Goal: Information Seeking & Learning: Learn about a topic

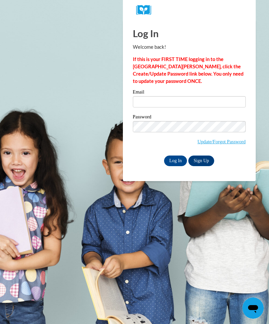
click at [190, 107] on input "Email" at bounding box center [189, 101] width 113 height 11
type input "arianaperkind@gmail.com"
click at [175, 160] on input "Log In" at bounding box center [175, 160] width 23 height 11
click at [176, 157] on input "Log In" at bounding box center [175, 160] width 23 height 11
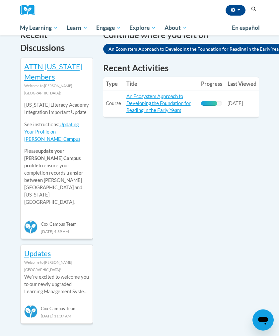
scroll to position [230, 0]
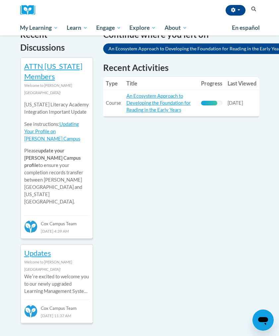
click at [178, 105] on link "An Ecosystem Approach to Developing the Foundation for Reading in the Early Yea…" at bounding box center [158, 103] width 64 height 20
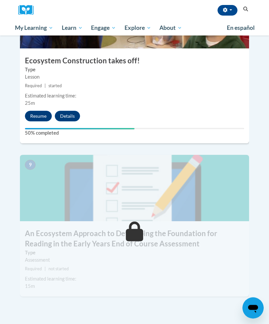
click at [31, 111] on button "Resume" at bounding box center [38, 116] width 27 height 11
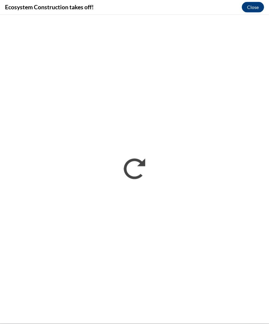
scroll to position [1269, 0]
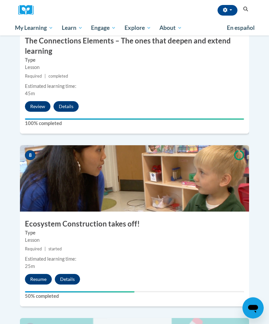
click at [33, 274] on button "Resume" at bounding box center [38, 279] width 27 height 11
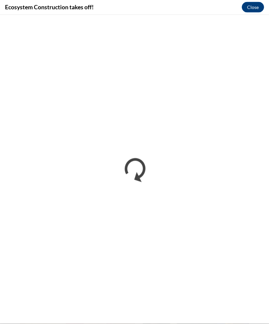
scroll to position [1010, 0]
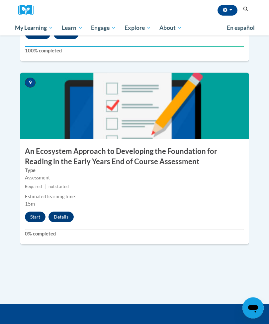
scroll to position [1571, 0]
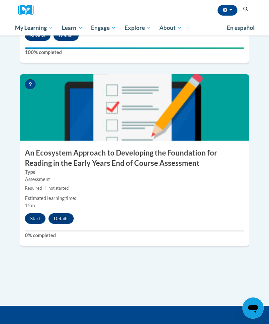
click at [34, 213] on button "Start" at bounding box center [35, 218] width 21 height 11
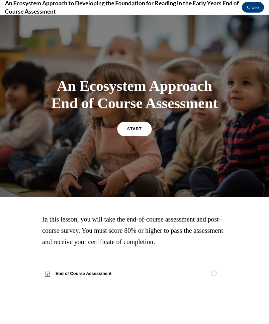
click at [137, 131] on link "START" at bounding box center [134, 129] width 34 height 15
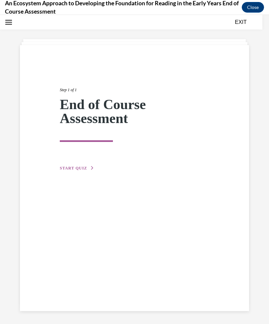
click at [63, 170] on span "START QUIZ" at bounding box center [73, 168] width 27 height 5
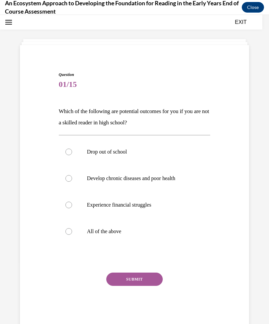
click at [133, 231] on p "All of the above" at bounding box center [140, 231] width 107 height 7
click at [72, 231] on input "All of the above" at bounding box center [68, 231] width 7 height 7
radio input "true"
click at [143, 278] on button "SUBMIT" at bounding box center [134, 279] width 56 height 13
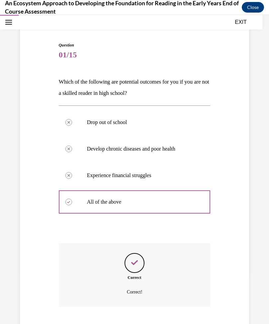
scroll to position [82, 0]
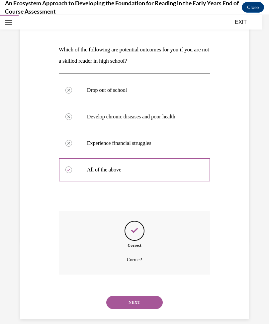
click at [146, 297] on button "NEXT" at bounding box center [134, 302] width 56 height 13
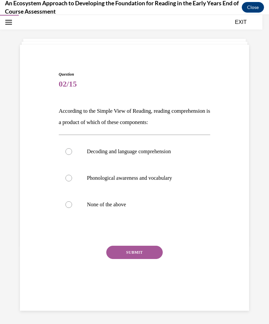
scroll to position [21, 0]
click at [153, 145] on label "Decoding and language comprehension" at bounding box center [135, 151] width 152 height 27
click at [72, 148] on input "Decoding and language comprehension" at bounding box center [68, 151] width 7 height 7
radio input "true"
click at [172, 124] on p "According to the Simple View of Reading, reading comprehension is a product of …" at bounding box center [135, 116] width 152 height 23
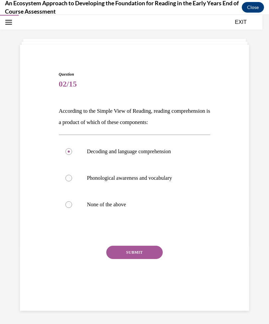
click at [182, 120] on p "According to the Simple View of Reading, reading comprehension is a product of …" at bounding box center [135, 116] width 152 height 23
click at [146, 194] on label "None of the above" at bounding box center [135, 204] width 152 height 27
click at [72, 201] on input "None of the above" at bounding box center [68, 204] width 7 height 7
radio input "true"
click at [164, 89] on span "02/15" at bounding box center [135, 83] width 152 height 13
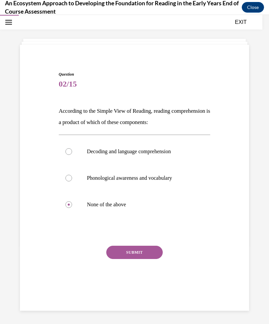
click at [142, 95] on div "Question 02/15 According to the Simple View of Reading, reading comprehension i…" at bounding box center [135, 185] width 152 height 229
click at [66, 90] on span "02/15" at bounding box center [135, 83] width 152 height 13
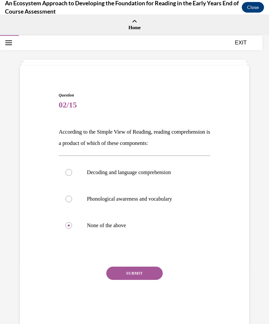
scroll to position [0, 0]
click at [69, 174] on div at bounding box center [68, 172] width 7 height 7
click at [69, 174] on input "Decoding and language comprehension" at bounding box center [68, 172] width 7 height 7
radio input "true"
click at [117, 279] on button "SUBMIT" at bounding box center [134, 273] width 56 height 13
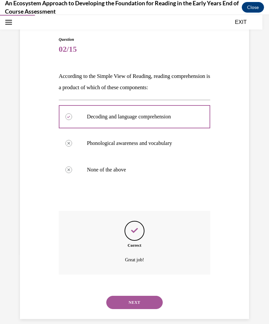
click at [118, 299] on button "NEXT" at bounding box center [134, 302] width 56 height 13
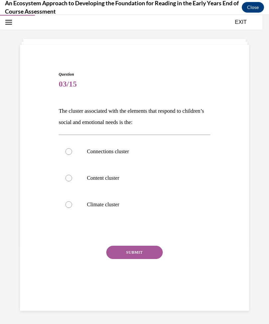
scroll to position [21, 0]
click at [64, 150] on label "Connections cluster" at bounding box center [135, 151] width 152 height 27
click at [65, 150] on input "Connections cluster" at bounding box center [68, 151] width 7 height 7
radio input "true"
click at [112, 255] on button "SUBMIT" at bounding box center [134, 252] width 56 height 13
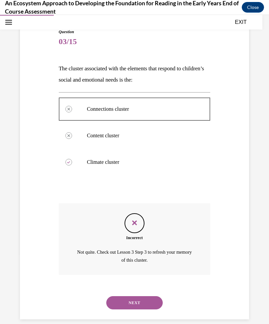
click at [119, 296] on button "NEXT" at bounding box center [134, 302] width 56 height 13
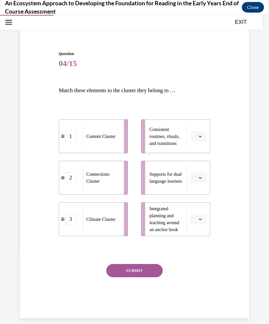
scroll to position [41, 0]
click at [196, 223] on button "button" at bounding box center [198, 220] width 16 height 10
click at [198, 245] on div "1" at bounding box center [197, 247] width 17 height 13
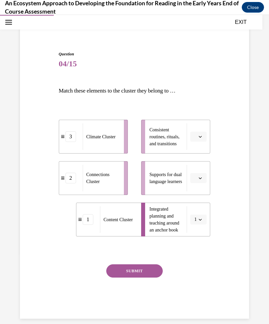
click at [202, 132] on button "button" at bounding box center [198, 137] width 16 height 10
click at [199, 192] on div "3" at bounding box center [197, 191] width 17 height 13
click at [202, 179] on icon "button" at bounding box center [199, 177] width 3 height 3
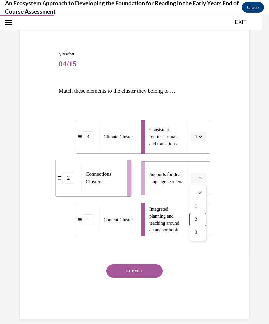
click at [200, 216] on div "2" at bounding box center [197, 219] width 17 height 13
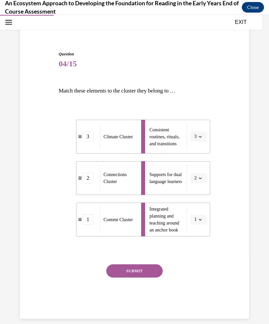
click at [146, 272] on button "SUBMIT" at bounding box center [134, 270] width 56 height 13
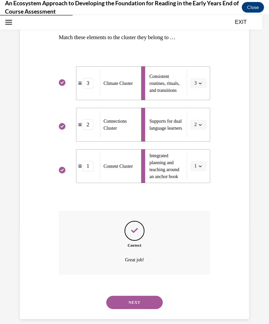
click at [152, 296] on button "NEXT" at bounding box center [134, 302] width 56 height 13
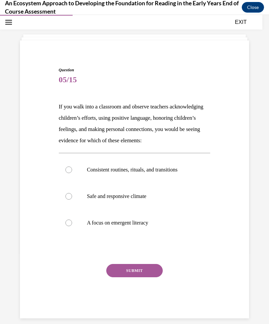
scroll to position [25, 0]
click at [194, 169] on label "Consistent routines, rituals, and transitions" at bounding box center [135, 170] width 152 height 27
click at [72, 169] on input "Consistent routines, rituals, and transitions" at bounding box center [68, 170] width 7 height 7
radio input "true"
click at [171, 203] on label "Safe and responsive climate" at bounding box center [135, 196] width 152 height 27
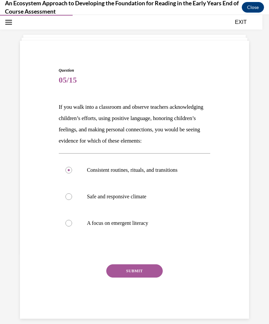
click at [72, 200] on input "Safe and responsive climate" at bounding box center [68, 196] width 7 height 7
radio input "true"
click at [148, 282] on div "SUBMIT" at bounding box center [135, 280] width 152 height 33
click at [152, 268] on button "SUBMIT" at bounding box center [134, 270] width 56 height 13
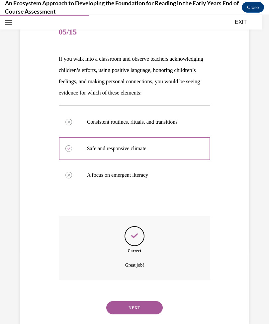
click at [153, 301] on button "NEXT" at bounding box center [134, 307] width 56 height 13
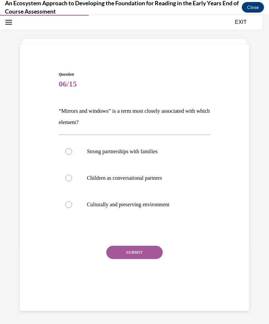
scroll to position [21, 0]
click at [69, 178] on div at bounding box center [68, 178] width 7 height 7
click at [69, 178] on input "Children as conversational partners" at bounding box center [68, 178] width 7 height 7
radio input "true"
click at [64, 147] on label "Strong partnerships with families" at bounding box center [135, 151] width 152 height 27
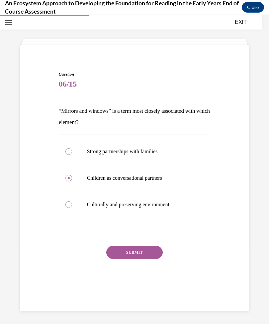
click at [65, 148] on input "Strong partnerships with families" at bounding box center [68, 151] width 7 height 7
radio input "true"
click at [113, 253] on button "SUBMIT" at bounding box center [134, 252] width 56 height 13
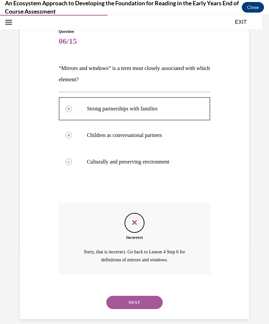
click at [118, 296] on button "NEXT" at bounding box center [134, 302] width 56 height 13
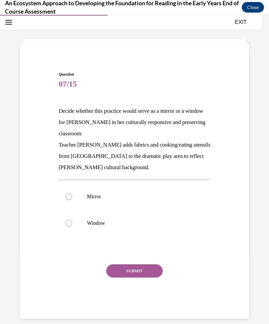
click at [66, 224] on div at bounding box center [68, 223] width 7 height 7
click at [66, 224] on input "Window" at bounding box center [68, 223] width 7 height 7
radio input "true"
click at [155, 277] on button "SUBMIT" at bounding box center [134, 270] width 56 height 13
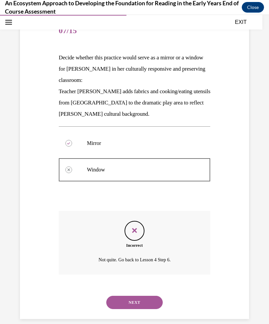
click at [153, 296] on button "NEXT" at bounding box center [134, 302] width 56 height 13
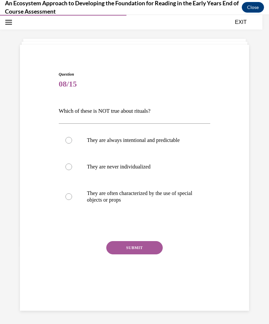
click at [149, 170] on label "They are never individualized" at bounding box center [135, 167] width 152 height 27
click at [72, 170] on input "They are never individualized" at bounding box center [68, 166] width 7 height 7
radio input "true"
click at [144, 251] on button "SUBMIT" at bounding box center [134, 247] width 56 height 13
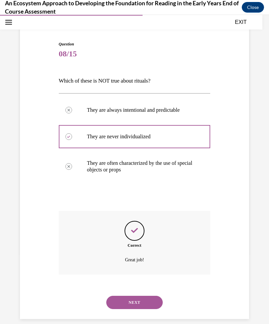
click at [157, 296] on button "NEXT" at bounding box center [134, 302] width 56 height 13
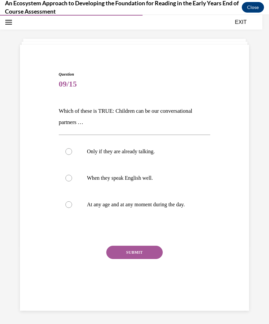
click at [172, 207] on p "At any age and at any moment during the day." at bounding box center [140, 204] width 107 height 7
click at [72, 207] on input "At any age and at any moment during the day." at bounding box center [68, 204] width 7 height 7
radio input "true"
click at [156, 256] on button "SUBMIT" at bounding box center [134, 252] width 56 height 13
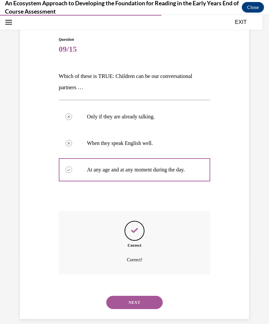
click at [147, 296] on button "NEXT" at bounding box center [134, 302] width 56 height 13
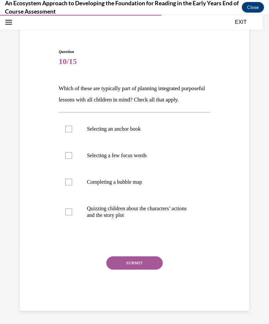
scroll to position [47, 0]
click at [64, 218] on label "Quizzing children about the characters’ actions and the story plot" at bounding box center [135, 211] width 152 height 33
click at [65, 215] on input "Quizzing children about the characters’ actions and the story plot" at bounding box center [68, 212] width 7 height 7
checkbox input "true"
click at [69, 185] on div at bounding box center [68, 182] width 7 height 7
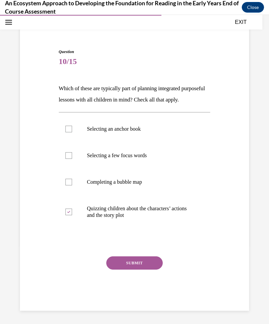
click at [69, 185] on input "Completing a bubble map" at bounding box center [68, 182] width 7 height 7
checkbox input "true"
click at [69, 159] on div at bounding box center [68, 155] width 7 height 7
click at [69, 159] on input "Selecting a few focus words" at bounding box center [68, 155] width 7 height 7
checkbox input "true"
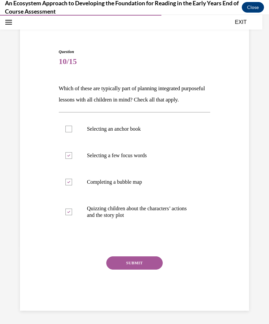
click at [70, 132] on div at bounding box center [68, 129] width 7 height 7
click at [70, 132] on input "Selecting an anchor book" at bounding box center [68, 129] width 7 height 7
checkbox input "true"
click at [114, 270] on button "SUBMIT" at bounding box center [134, 262] width 56 height 13
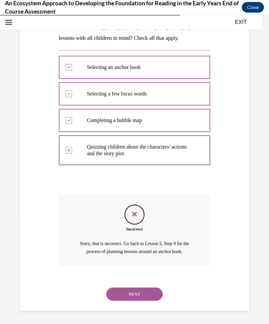
click at [119, 292] on button "NEXT" at bounding box center [134, 293] width 56 height 13
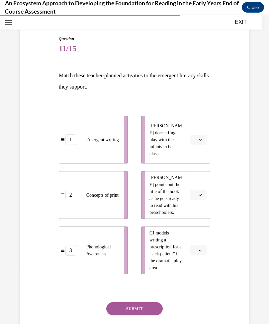
scroll to position [56, 0]
click at [202, 255] on button "button" at bounding box center [198, 251] width 16 height 10
click at [201, 285] on div "2" at bounding box center [197, 291] width 17 height 13
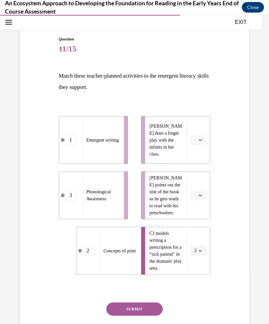
click at [204, 191] on button "button" at bounding box center [198, 195] width 16 height 10
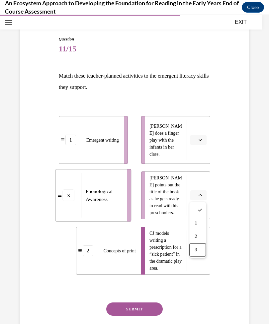
click at [203, 253] on div "3" at bounding box center [197, 249] width 17 height 13
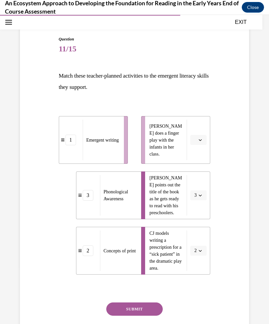
click at [203, 139] on button "button" at bounding box center [198, 140] width 16 height 10
click at [202, 169] on div "1" at bounding box center [197, 167] width 17 height 13
click at [113, 305] on button "SUBMIT" at bounding box center [134, 308] width 56 height 13
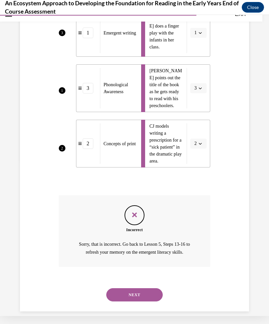
scroll to position [155, 0]
click at [115, 288] on button "NEXT" at bounding box center [134, 294] width 56 height 13
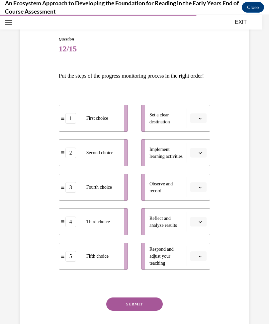
scroll to position [56, 0]
click at [204, 123] on button "button" at bounding box center [198, 118] width 16 height 10
click at [200, 158] on div "1" at bounding box center [197, 157] width 17 height 13
click at [202, 192] on button "button" at bounding box center [198, 187] width 16 height 10
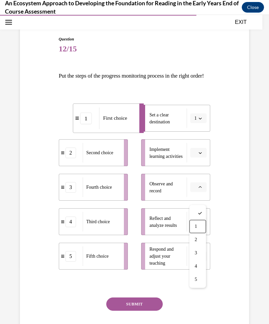
click at [201, 225] on div "1" at bounding box center [197, 226] width 17 height 13
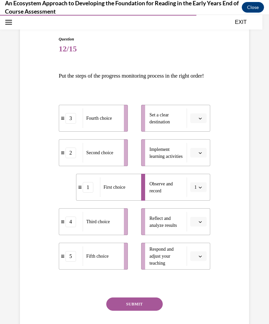
click at [203, 158] on button "button" at bounding box center [198, 153] width 16 height 10
click at [206, 123] on button "button" at bounding box center [198, 118] width 16 height 10
click at [199, 170] on div "2" at bounding box center [197, 170] width 17 height 13
click at [205, 158] on button "button" at bounding box center [198, 153] width 16 height 10
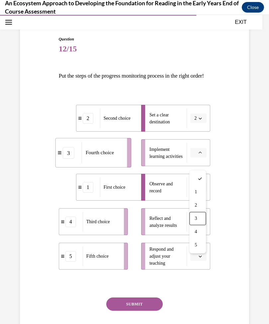
click at [202, 219] on div "3" at bounding box center [197, 218] width 17 height 13
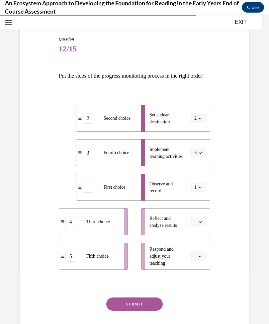
click at [204, 227] on button "button" at bounding box center [198, 222] width 16 height 10
click at [201, 301] on div "4" at bounding box center [197, 300] width 17 height 13
click at [203, 261] on button "button" at bounding box center [198, 256] width 16 height 10
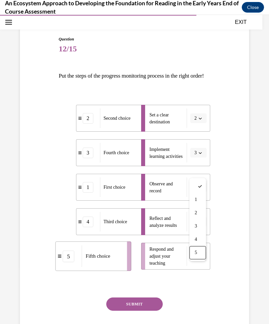
click at [204, 254] on div "5" at bounding box center [197, 252] width 17 height 13
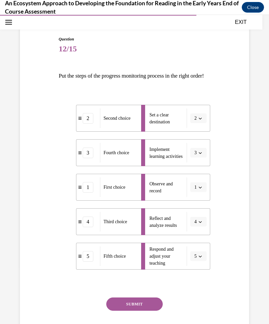
click at [146, 311] on button "SUBMIT" at bounding box center [134, 303] width 56 height 13
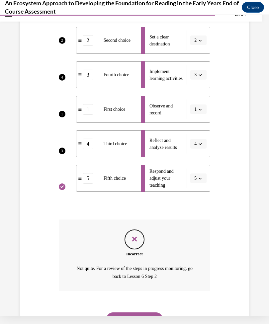
scroll to position [161, 0]
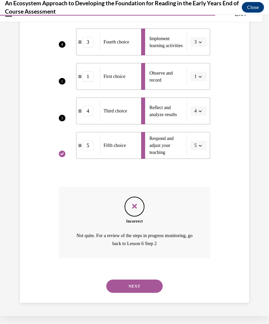
click at [152, 290] on button "NEXT" at bounding box center [134, 285] width 56 height 13
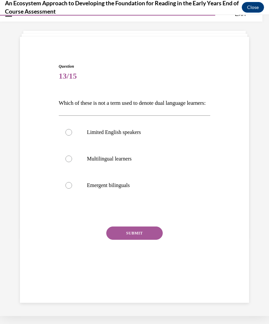
scroll to position [21, 0]
click at [133, 162] on p "Multilingual learners" at bounding box center [140, 158] width 107 height 7
click at [72, 162] on input "Multilingual learners" at bounding box center [68, 158] width 7 height 7
radio input "true"
click at [145, 146] on label "Limited English speakers" at bounding box center [135, 132] width 152 height 27
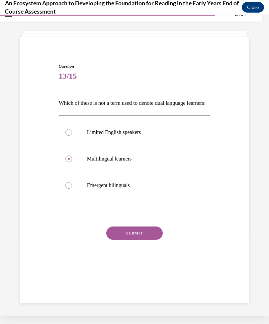
click at [72, 136] on input "Limited English speakers" at bounding box center [68, 132] width 7 height 7
radio input "true"
click at [142, 240] on button "SUBMIT" at bounding box center [134, 232] width 56 height 13
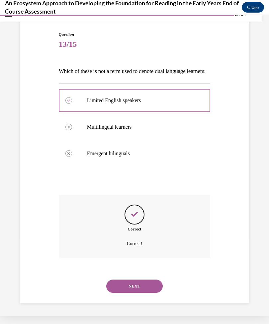
click at [155, 288] on button "NEXT" at bounding box center [134, 285] width 56 height 13
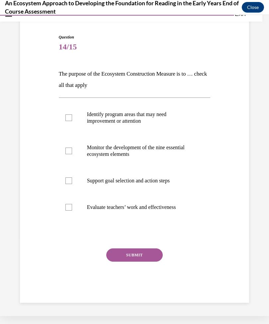
scroll to position [42, 0]
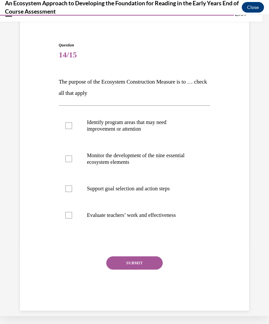
click at [165, 122] on p "Identify program areas that may need improvement or attention" at bounding box center [140, 125] width 107 height 13
click at [72, 122] on input "Identify program areas that may need improvement or attention" at bounding box center [68, 125] width 7 height 7
checkbox input "true"
click at [158, 149] on label "Monitor the development of the nine essential ecosystem elements" at bounding box center [135, 158] width 152 height 33
click at [72, 155] on input "Monitor the development of the nine essential ecosystem elements" at bounding box center [68, 158] width 7 height 7
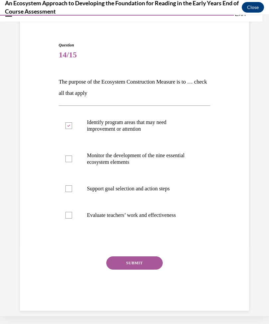
checkbox input "true"
click at [146, 183] on label "Support goal selection and action steps" at bounding box center [135, 188] width 152 height 27
click at [72, 185] on input "Support goal selection and action steps" at bounding box center [68, 188] width 7 height 7
checkbox input "true"
click at [150, 261] on button "SUBMIT" at bounding box center [134, 262] width 56 height 13
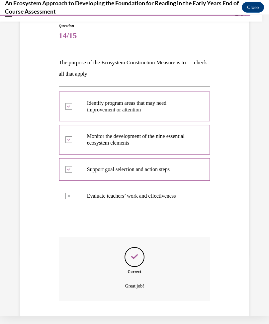
scroll to position [95, 0]
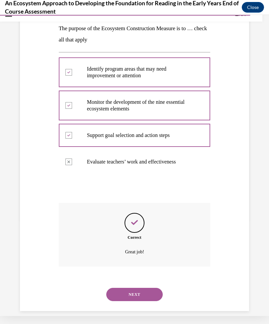
click at [153, 288] on button "NEXT" at bounding box center [134, 294] width 56 height 13
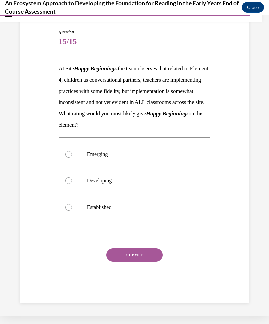
scroll to position [59, 0]
click at [141, 157] on p "Emerging" at bounding box center [140, 154] width 107 height 7
click at [72, 157] on input "Emerging" at bounding box center [68, 154] width 7 height 7
radio input "true"
click at [144, 262] on button "SUBMIT" at bounding box center [134, 254] width 56 height 13
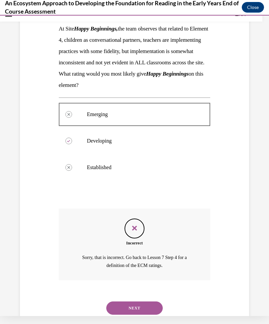
scroll to position [120, 0]
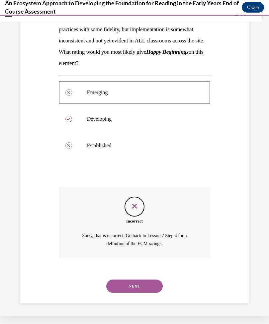
click at [154, 285] on button "NEXT" at bounding box center [134, 285] width 56 height 13
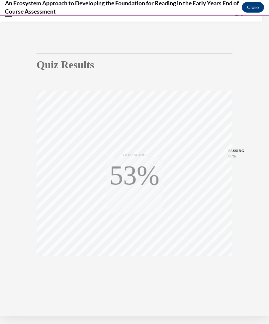
scroll to position [31, 0]
click at [135, 269] on div "TAKE AGAIN" at bounding box center [135, 272] width 24 height 16
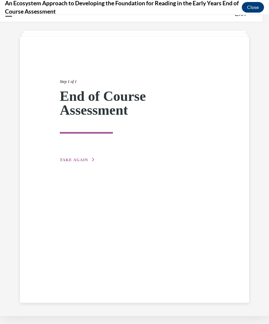
scroll to position [21, 0]
click at [86, 162] on button "TAKE AGAIN" at bounding box center [77, 160] width 35 height 6
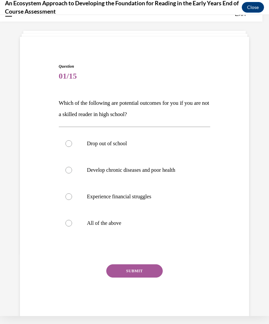
click at [129, 226] on p "All of the above" at bounding box center [140, 223] width 107 height 7
click at [72, 226] on input "All of the above" at bounding box center [68, 223] width 7 height 7
radio input "true"
click at [149, 272] on button "SUBMIT" at bounding box center [134, 270] width 56 height 13
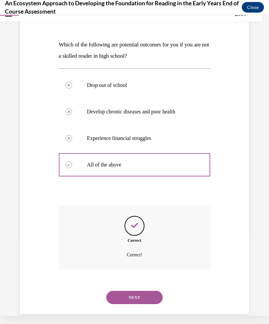
scroll to position [82, 0]
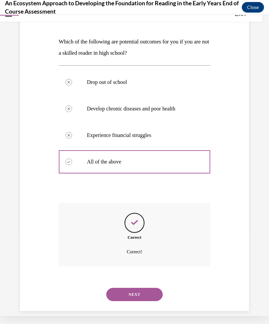
click at [160, 288] on button "NEXT" at bounding box center [134, 294] width 56 height 13
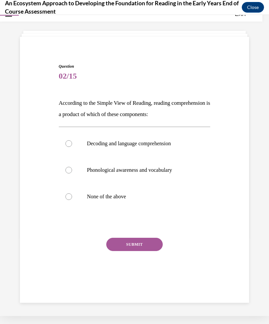
scroll to position [21, 0]
click at [173, 146] on p "Decoding and language comprehension" at bounding box center [140, 143] width 107 height 7
click at [72, 146] on input "Decoding and language comprehension" at bounding box center [68, 143] width 7 height 7
radio input "true"
click at [159, 249] on button "SUBMIT" at bounding box center [134, 244] width 56 height 13
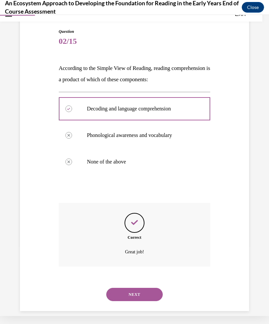
click at [151, 288] on button "NEXT" at bounding box center [134, 294] width 56 height 13
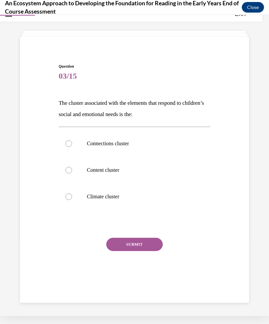
click at [151, 195] on p "Climate cluster" at bounding box center [140, 196] width 107 height 7
click at [72, 195] on input "Climate cluster" at bounding box center [68, 196] width 7 height 7
radio input "true"
click at [151, 239] on button "SUBMIT" at bounding box center [134, 244] width 56 height 13
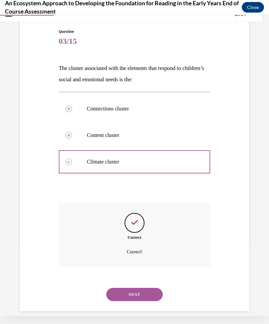
click at [153, 288] on button "NEXT" at bounding box center [134, 294] width 56 height 13
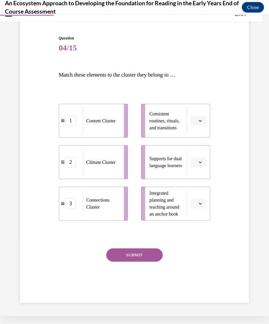
scroll to position [41, 0]
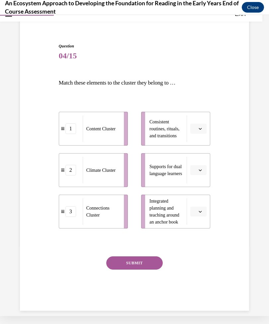
click at [196, 216] on button "button" at bounding box center [198, 212] width 16 height 10
click at [200, 232] on div at bounding box center [197, 226] width 17 height 13
click at [201, 213] on icon "button" at bounding box center [199, 211] width 3 height 3
click at [199, 237] on div "1" at bounding box center [197, 239] width 17 height 13
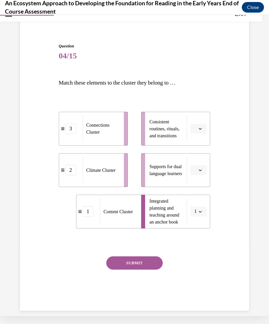
click at [202, 128] on span "button" at bounding box center [200, 128] width 5 height 5
click at [199, 168] on div "2" at bounding box center [197, 169] width 17 height 13
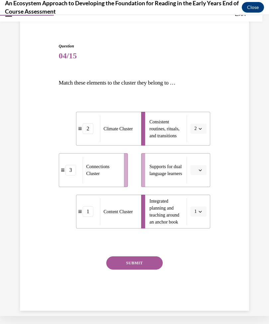
click at [201, 173] on button "button" at bounding box center [198, 170] width 16 height 10
click at [202, 222] on div "3" at bounding box center [197, 224] width 17 height 13
click at [155, 264] on button "SUBMIT" at bounding box center [134, 262] width 56 height 13
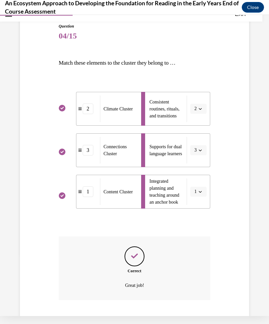
scroll to position [94, 0]
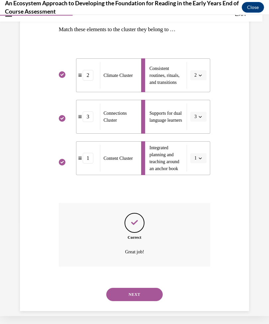
click at [153, 288] on button "NEXT" at bounding box center [134, 294] width 56 height 13
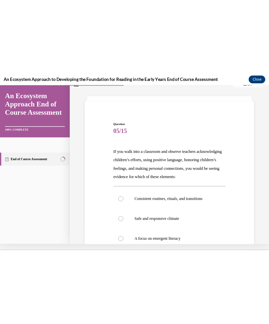
scroll to position [1571, 0]
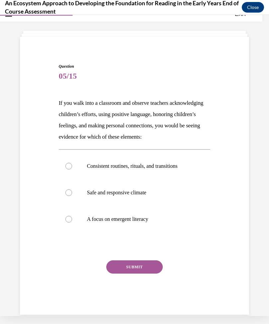
click at [151, 194] on p "Safe and responsive climate" at bounding box center [140, 192] width 107 height 7
click at [72, 194] on input "Safe and responsive climate" at bounding box center [68, 192] width 7 height 7
radio input "true"
click at [150, 268] on button "SUBMIT" at bounding box center [134, 266] width 56 height 13
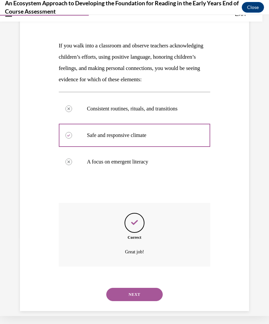
click at [155, 289] on button "NEXT" at bounding box center [134, 294] width 56 height 13
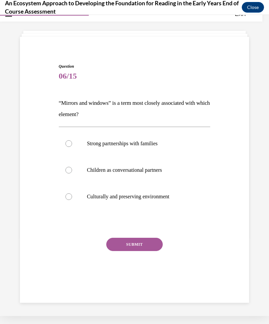
scroll to position [21, 0]
click at [160, 146] on p "Strong partnerships with families" at bounding box center [140, 143] width 107 height 7
click at [72, 146] on input "Strong partnerships with families" at bounding box center [68, 143] width 7 height 7
radio input "true"
click at [158, 247] on button "SUBMIT" at bounding box center [134, 244] width 56 height 13
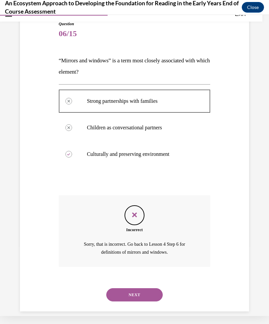
click at [157, 288] on button "NEXT" at bounding box center [134, 294] width 56 height 13
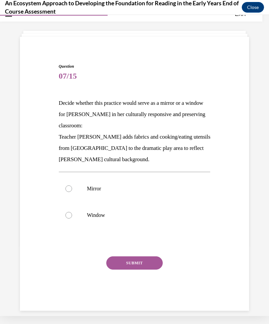
click at [139, 227] on label "Window" at bounding box center [135, 215] width 152 height 27
click at [72, 218] on input "Window" at bounding box center [68, 215] width 7 height 7
radio input "true"
click at [144, 267] on button "SUBMIT" at bounding box center [134, 262] width 56 height 13
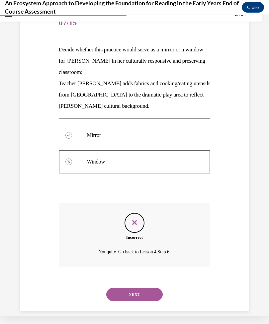
click at [150, 292] on button "NEXT" at bounding box center [134, 294] width 56 height 13
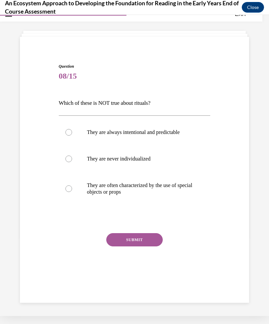
click at [68, 163] on label "They are never individualized" at bounding box center [135, 159] width 152 height 27
click at [68, 162] on input "They are never individualized" at bounding box center [68, 158] width 7 height 7
radio input "true"
click at [151, 245] on button "SUBMIT" at bounding box center [134, 239] width 56 height 13
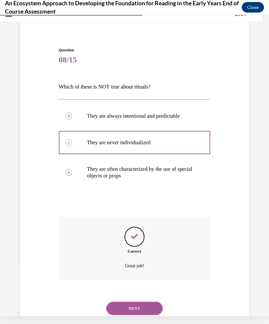
scroll to position [51, 0]
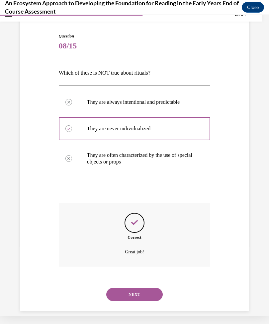
click at [148, 288] on button "NEXT" at bounding box center [134, 294] width 56 height 13
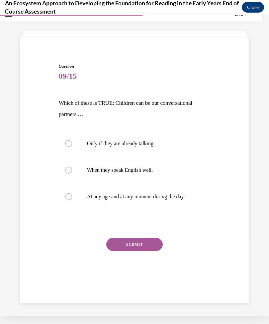
scroll to position [21, 0]
click at [173, 199] on p "At any age and at any moment during the day." at bounding box center [140, 196] width 107 height 7
click at [72, 199] on input "At any age and at any moment during the day." at bounding box center [68, 196] width 7 height 7
radio input "true"
click at [153, 244] on button "SUBMIT" at bounding box center [134, 244] width 56 height 13
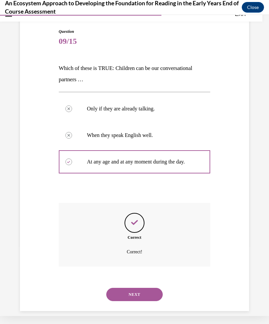
scroll to position [56, 0]
click at [147, 290] on button "NEXT" at bounding box center [134, 294] width 56 height 13
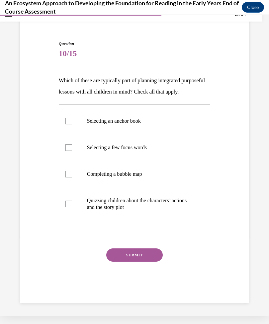
scroll to position [47, 0]
click at [142, 177] on p "Completing a bubble map" at bounding box center [140, 174] width 107 height 7
click at [72, 177] on input "Completing a bubble map" at bounding box center [68, 174] width 7 height 7
checkbox input "true"
click at [147, 150] on label "Selecting a few focus words" at bounding box center [135, 147] width 152 height 27
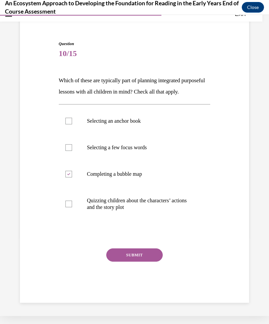
click at [72, 150] on input "Selecting a few focus words" at bounding box center [68, 147] width 7 height 7
checkbox input "true"
click at [151, 124] on p "Selecting an anchor book" at bounding box center [140, 121] width 107 height 7
click at [72, 124] on input "Selecting an anchor book" at bounding box center [68, 121] width 7 height 7
checkbox input "true"
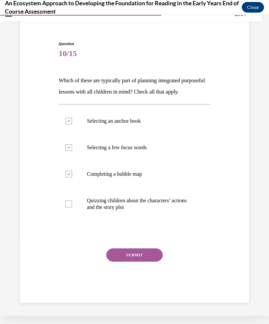
click at [153, 262] on button "SUBMIT" at bounding box center [134, 254] width 56 height 13
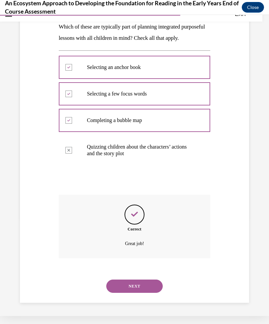
click at [150, 291] on button "NEXT" at bounding box center [134, 285] width 56 height 13
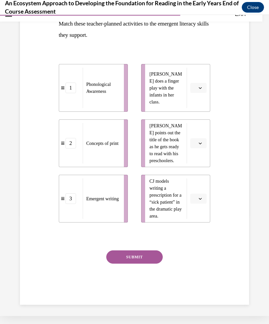
scroll to position [0, 0]
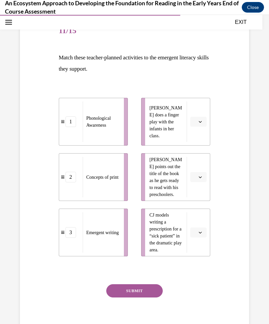
click at [201, 236] on button "button" at bounding box center [198, 232] width 16 height 10
click at [199, 289] on div "3" at bounding box center [197, 286] width 17 height 13
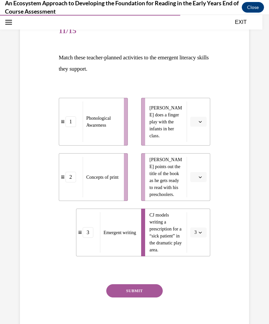
click at [201, 180] on button "button" at bounding box center [198, 177] width 16 height 10
click at [201, 217] on div "2" at bounding box center [197, 218] width 17 height 13
click at [204, 124] on button "button" at bounding box center [198, 122] width 16 height 10
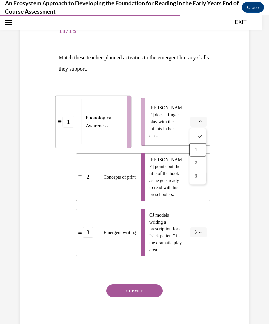
click at [199, 147] on div "1" at bounding box center [197, 149] width 17 height 13
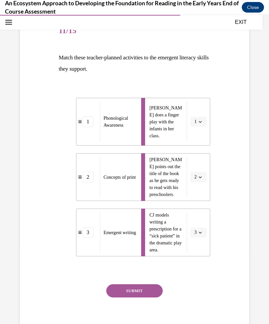
click at [152, 287] on button "SUBMIT" at bounding box center [134, 290] width 56 height 13
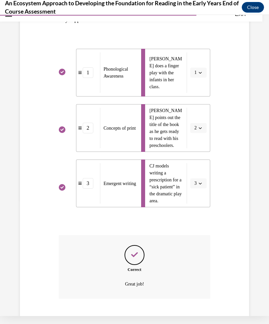
scroll to position [148, 0]
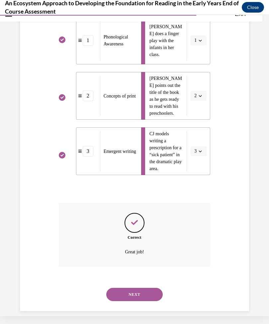
click at [153, 288] on button "NEXT" at bounding box center [134, 294] width 56 height 13
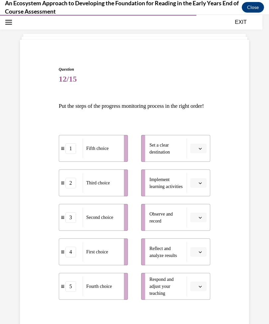
scroll to position [26, 0]
click at [200, 254] on icon "button" at bounding box center [199, 251] width 3 height 3
click at [232, 264] on div "Question 12/15 Put the steps of the progress monitoring process in the right or…" at bounding box center [134, 214] width 232 height 336
click at [201, 219] on icon "button" at bounding box center [199, 217] width 3 height 3
click at [202, 260] on div "1" at bounding box center [197, 256] width 17 height 13
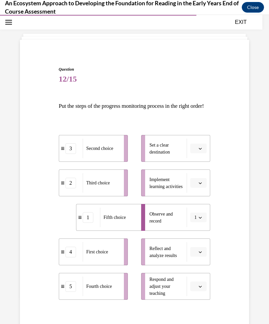
click at [197, 257] on button "button" at bounding box center [198, 252] width 16 height 10
click at [228, 252] on div "Question 12/15 Put the steps of the progress monitoring process in the right or…" at bounding box center [134, 214] width 232 height 336
click at [203, 188] on button "button" at bounding box center [198, 183] width 16 height 10
click at [200, 260] on div "4" at bounding box center [197, 261] width 17 height 13
click at [200, 219] on icon "button" at bounding box center [199, 217] width 3 height 3
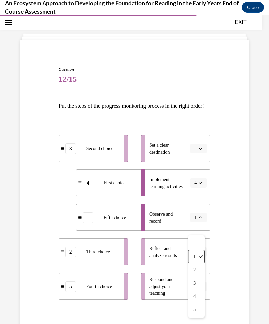
click at [198, 281] on div "3" at bounding box center [196, 283] width 17 height 13
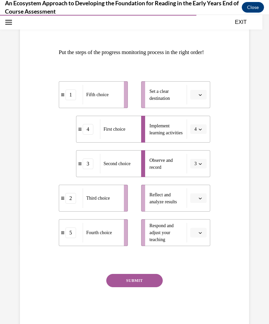
scroll to position [81, 0]
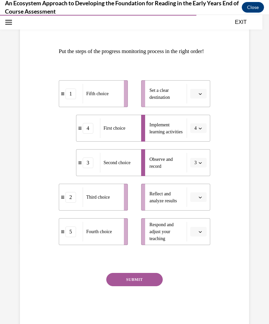
click at [200, 164] on icon "button" at bounding box center [199, 162] width 3 height 3
click at [227, 216] on div "Question 12/15 Put the steps of the progress monitoring process in the right or…" at bounding box center [134, 160] width 232 height 336
click at [200, 199] on icon "button" at bounding box center [199, 197] width 3 height 3
click at [202, 248] on div "2" at bounding box center [197, 249] width 17 height 13
click at [202, 234] on span "button" at bounding box center [200, 231] width 5 height 5
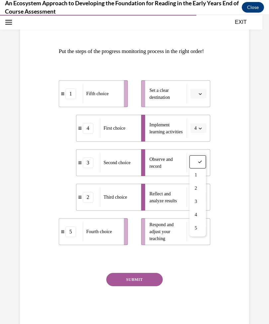
click at [200, 171] on div "1" at bounding box center [197, 174] width 17 height 13
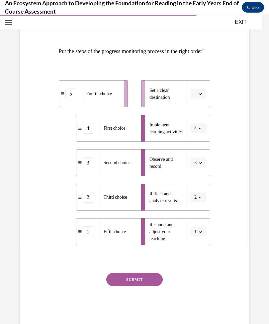
click at [199, 99] on button "button" at bounding box center [198, 94] width 16 height 10
click at [199, 186] on div "5" at bounding box center [197, 185] width 17 height 13
click at [155, 286] on button "SUBMIT" at bounding box center [134, 279] width 56 height 13
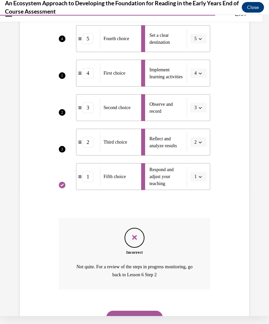
scroll to position [128, 0]
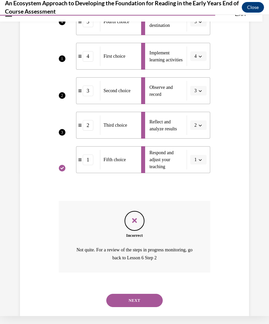
click at [152, 304] on button "NEXT" at bounding box center [134, 300] width 56 height 13
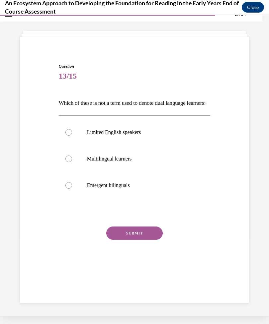
scroll to position [21, 0]
click at [141, 136] on p "Limited English speakers" at bounding box center [140, 132] width 107 height 7
click at [72, 136] on input "Limited English speakers" at bounding box center [68, 132] width 7 height 7
radio input "true"
click at [159, 240] on button "SUBMIT" at bounding box center [134, 232] width 56 height 13
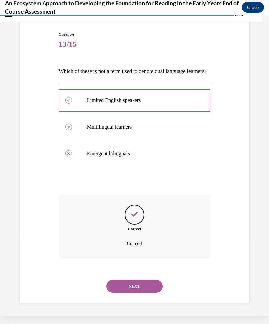
click at [156, 288] on button "NEXT" at bounding box center [134, 285] width 56 height 13
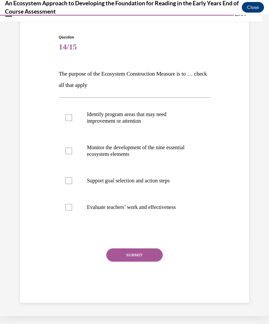
scroll to position [42, 0]
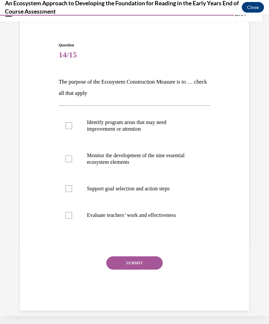
click at [68, 153] on label "Monitor the development of the nine essential ecosystem elements" at bounding box center [135, 158] width 152 height 33
click at [68, 155] on input "Monitor the development of the nine essential ecosystem elements" at bounding box center [68, 158] width 7 height 7
checkbox input "true"
click at [68, 123] on div at bounding box center [68, 125] width 7 height 7
click at [68, 123] on input "Identify program areas that may need improvement or attention" at bounding box center [68, 125] width 7 height 7
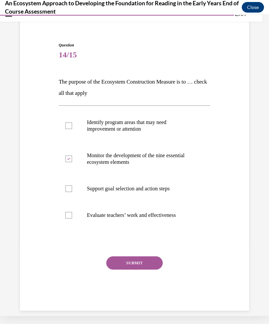
checkbox input "true"
click at [70, 193] on label "Support goal selection and action steps" at bounding box center [135, 188] width 152 height 27
click at [70, 192] on input "Support goal selection and action steps" at bounding box center [68, 188] width 7 height 7
checkbox input "true"
click at [114, 263] on button "SUBMIT" at bounding box center [134, 262] width 56 height 13
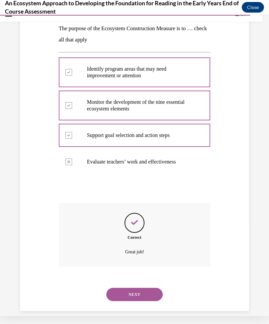
click at [122, 288] on button "NEXT" at bounding box center [134, 294] width 56 height 13
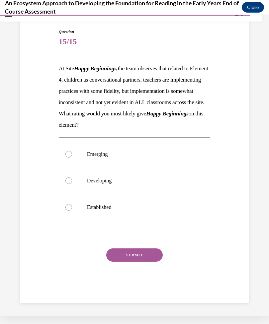
scroll to position [59, 0]
click at [121, 184] on p "Developing" at bounding box center [140, 180] width 107 height 7
click at [72, 184] on input "Developing" at bounding box center [68, 180] width 7 height 7
radio input "true"
click at [147, 262] on button "SUBMIT" at bounding box center [134, 254] width 56 height 13
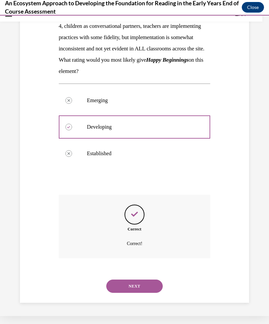
click at [153, 291] on button "NEXT" at bounding box center [134, 285] width 56 height 13
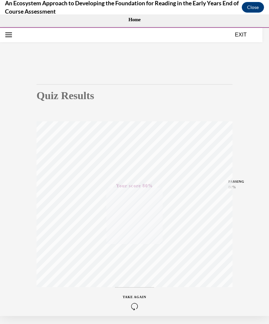
scroll to position [0, 0]
click at [245, 32] on button "EXIT" at bounding box center [240, 35] width 40 height 8
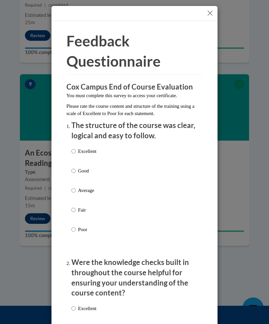
click at [212, 14] on button "Close" at bounding box center [210, 13] width 8 height 8
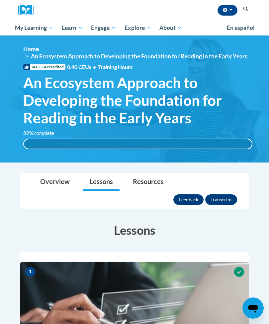
click at [199, 194] on button "Feedback" at bounding box center [188, 199] width 30 height 11
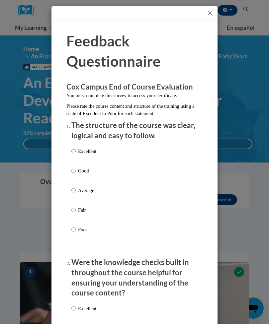
click at [94, 173] on p "Good" at bounding box center [87, 170] width 18 height 7
click at [76, 173] on input "Good" at bounding box center [73, 170] width 4 height 7
radio input "true"
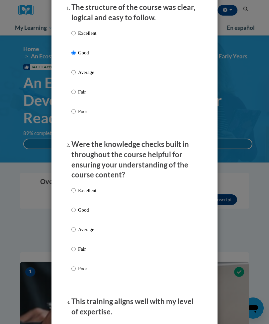
scroll to position [165, 0]
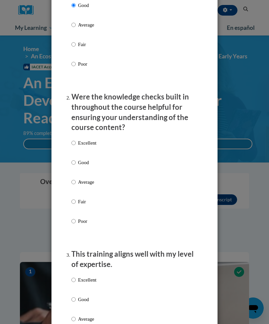
click at [96, 159] on p "Good" at bounding box center [87, 162] width 18 height 7
click at [76, 159] on input "Good" at bounding box center [73, 162] width 4 height 7
radio input "true"
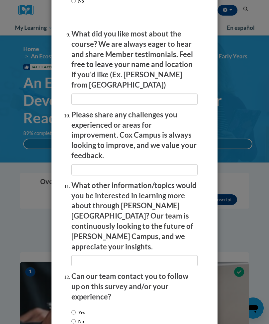
scroll to position [1239, 0]
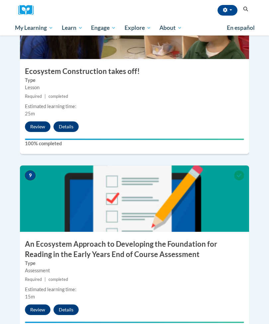
scroll to position [1478, 0]
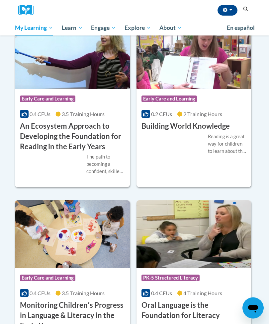
scroll to position [144, 0]
click at [199, 130] on h3 "Building World Knowledge" at bounding box center [185, 126] width 88 height 10
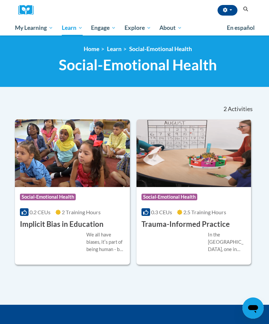
click at [109, 235] on div "We all have biases, itʹs part of being human - but did you know that some of ou…" at bounding box center [105, 242] width 38 height 22
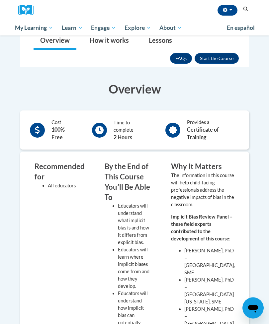
scroll to position [146, 0]
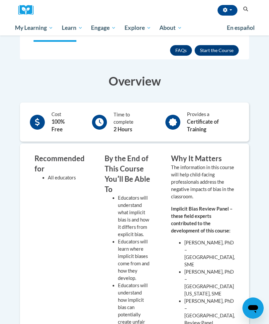
click at [223, 50] on button "Enroll" at bounding box center [216, 50] width 44 height 11
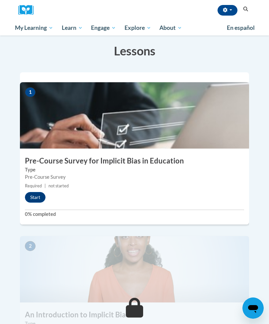
scroll to position [176, 0]
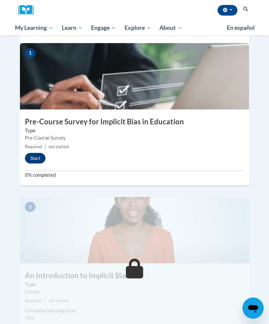
click at [37, 153] on button "Start" at bounding box center [35, 158] width 21 height 11
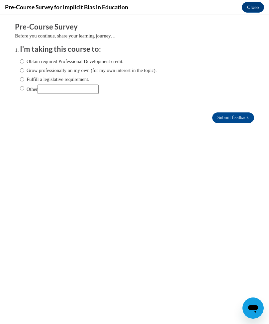
scroll to position [0, 0]
click at [100, 72] on label "Grow professionally on my own (for my own interest in the topic)." at bounding box center [88, 70] width 137 height 7
click at [24, 72] on input "Grow professionally on my own (for my own interest in the topic)." at bounding box center [22, 70] width 4 height 7
radio input "true"
click at [234, 118] on input "Submit feedback" at bounding box center [233, 117] width 42 height 11
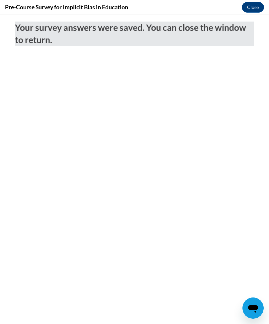
click at [259, 8] on button "Close" at bounding box center [252, 7] width 22 height 11
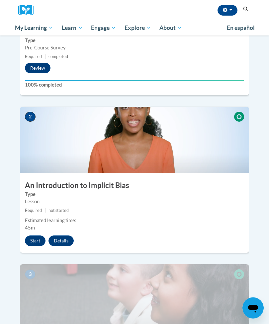
scroll to position [272, 0]
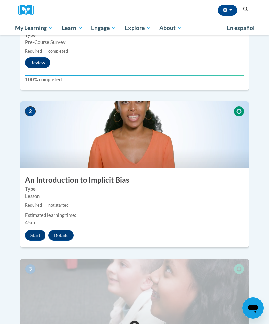
click at [39, 230] on button "Start" at bounding box center [35, 235] width 21 height 11
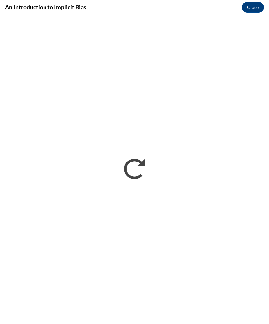
scroll to position [293, 0]
